Goal: Check status

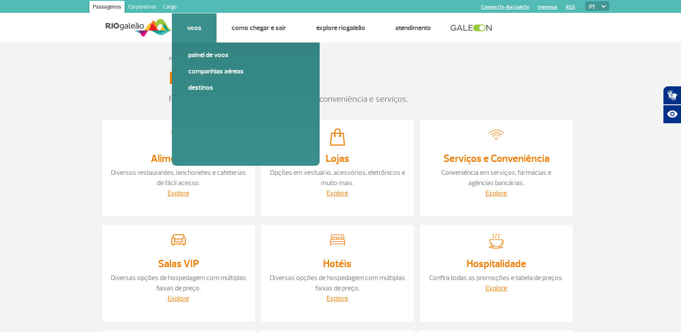
click at [194, 18] on li "Voos Painel de voos Companhias Aéreas Destinos" at bounding box center [194, 27] width 45 height 29
click at [211, 50] on link "Painel de voos" at bounding box center [245, 54] width 115 height 9
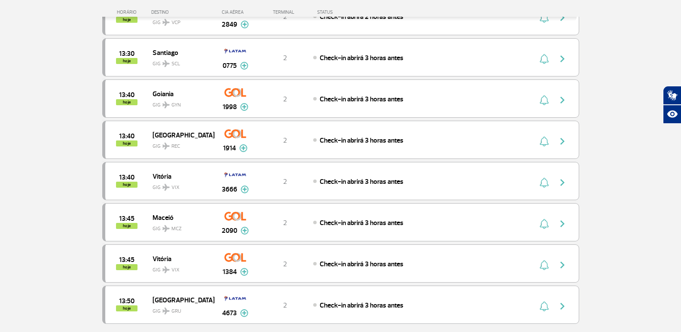
scroll to position [730, 0]
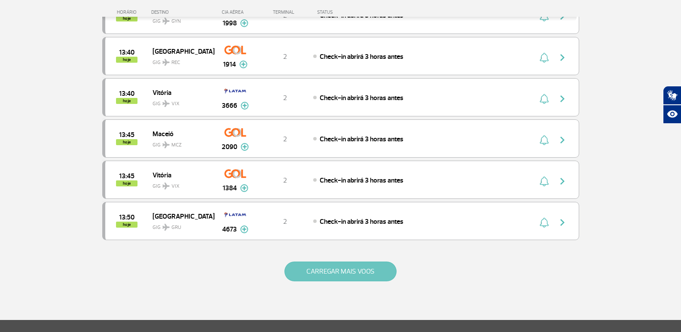
click at [363, 276] on button "CARREGAR MAIS VOOS" at bounding box center [340, 272] width 112 height 20
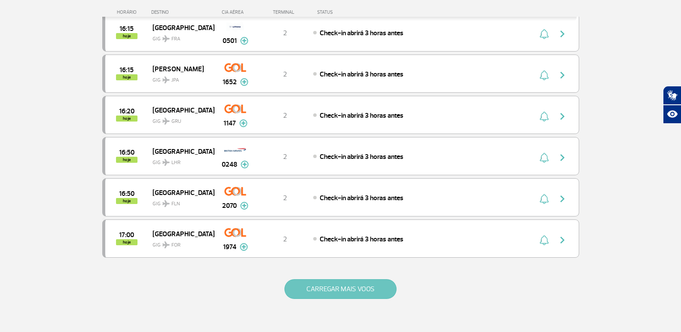
scroll to position [1547, 0]
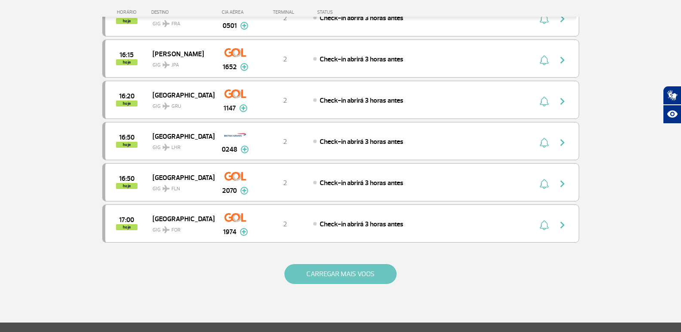
click at [360, 279] on button "CARREGAR MAIS VOOS" at bounding box center [340, 274] width 112 height 20
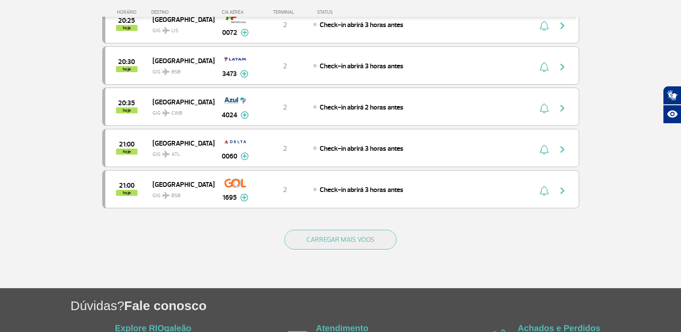
scroll to position [2449, 0]
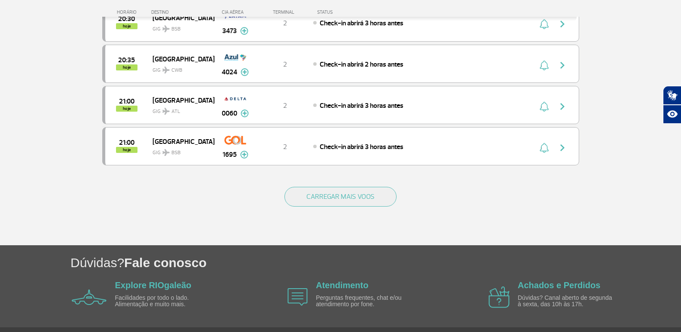
click at [355, 208] on div "CARREGAR MAIS VOOS" at bounding box center [340, 210] width 477 height 69
click at [361, 198] on button "CARREGAR MAIS VOOS" at bounding box center [340, 197] width 112 height 20
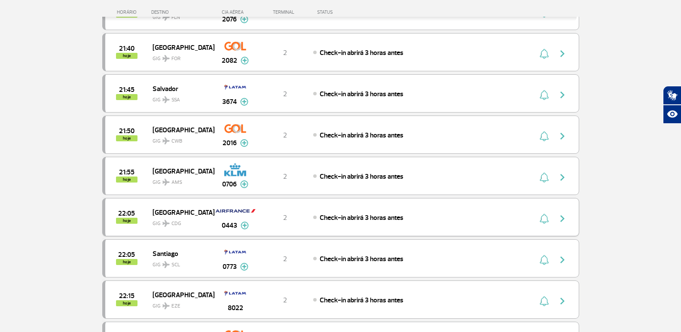
scroll to position [2879, 0]
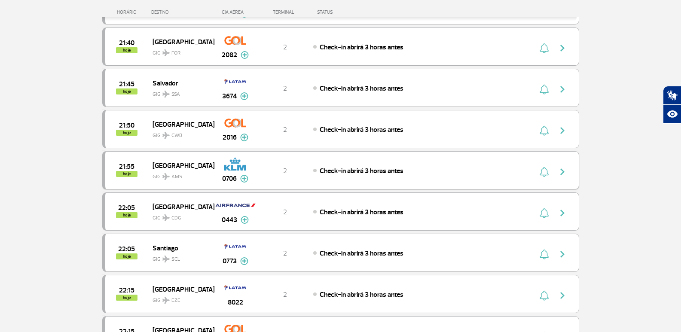
click at [189, 171] on span "GIG AMS" at bounding box center [180, 174] width 55 height 12
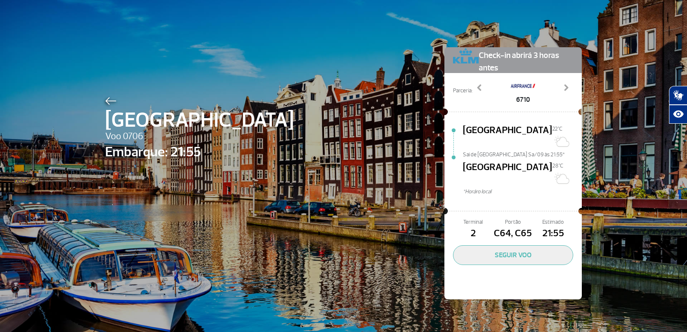
click at [398, 200] on div "Amsterdam Voo 0706 Embarque: 21:55 Check-in abrirá 3 horas antes Parceria: 5502…" at bounding box center [344, 160] width 490 height 321
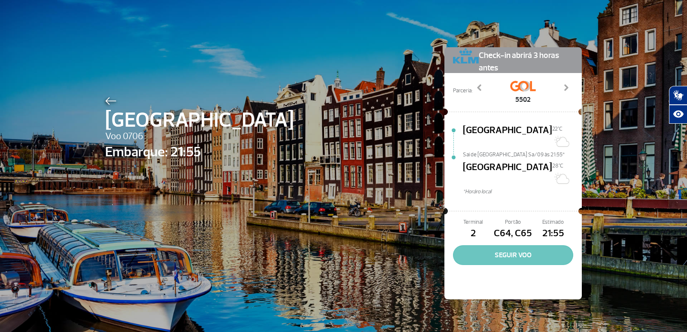
click at [509, 245] on button "SEGUIR VOO" at bounding box center [513, 255] width 120 height 20
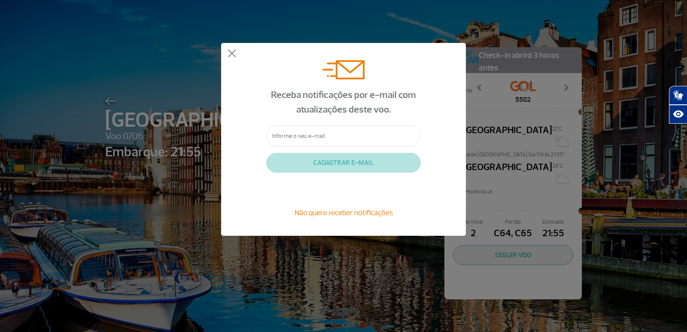
click at [318, 128] on input "text" at bounding box center [343, 135] width 155 height 21
type input "[EMAIL_ADDRESS][DOMAIN_NAME]"
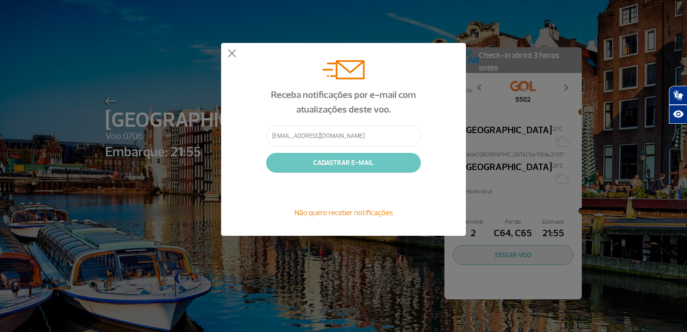
click at [324, 159] on button "CADASTRAR E-MAIL" at bounding box center [343, 163] width 155 height 20
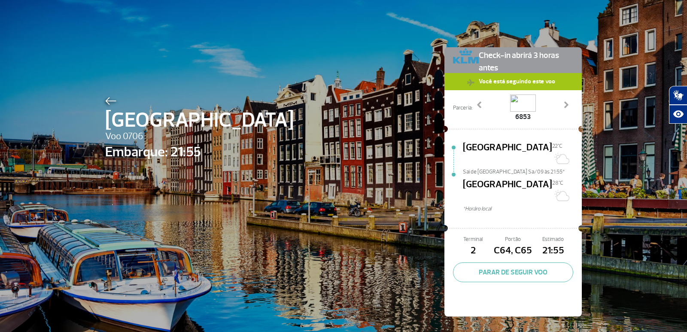
click at [490, 84] on span "Você está seguindo este voo" at bounding box center [517, 81] width 85 height 16
click at [525, 99] on img at bounding box center [523, 103] width 26 height 17
click at [529, 119] on span "6853" at bounding box center [523, 117] width 26 height 10
click at [522, 116] on span "6853" at bounding box center [523, 117] width 26 height 10
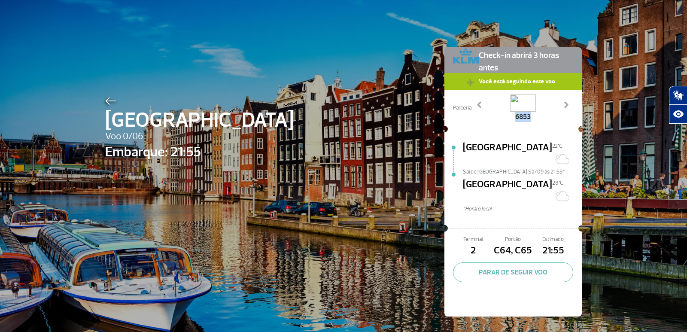
click at [522, 116] on span "6853" at bounding box center [523, 117] width 26 height 10
